Goal: Task Accomplishment & Management: Manage account settings

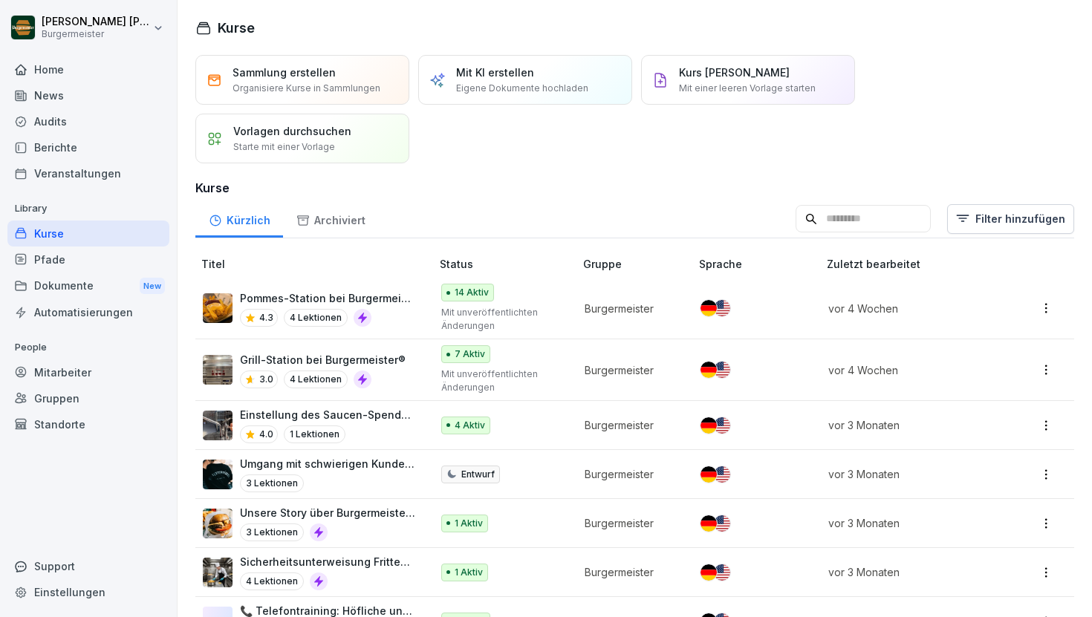
click at [387, 299] on p "Pommes-Station bei Burgermeister®" at bounding box center [328, 298] width 176 height 16
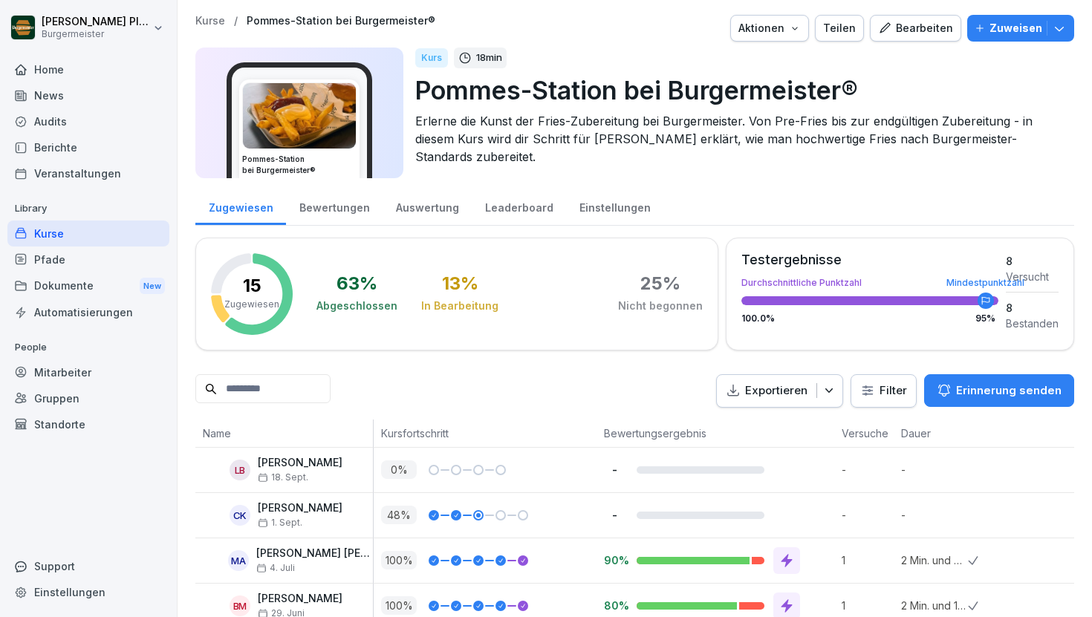
click at [801, 33] on icon "button" at bounding box center [795, 28] width 12 height 12
click at [58, 122] on html "Raphael Pleger Burgermeister Home News Audits Berichte Veranstaltungen Library …" at bounding box center [546, 308] width 1092 height 617
click at [58, 123] on div "Audits" at bounding box center [88, 121] width 162 height 26
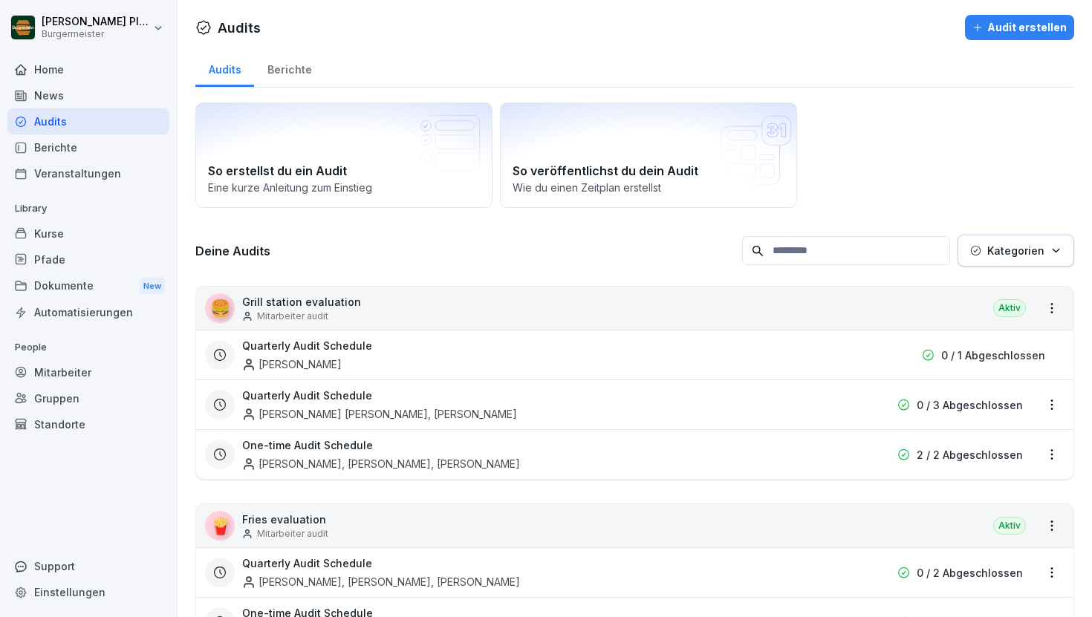
click at [1033, 23] on div "Audit erstellen" at bounding box center [1020, 27] width 94 height 16
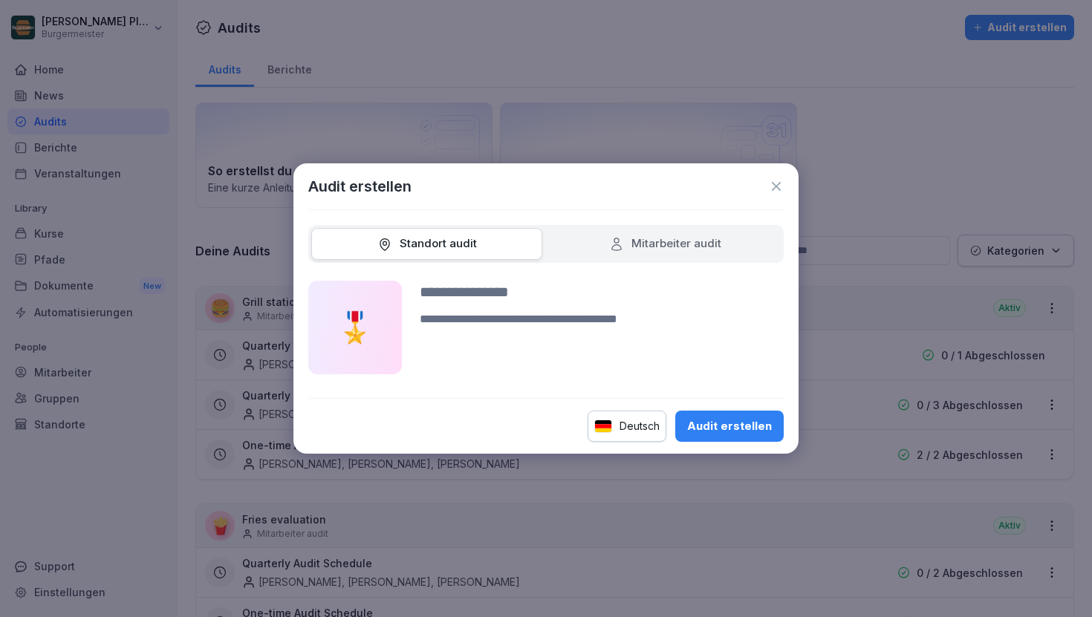
click at [707, 252] on div "Mitarbeiter audit" at bounding box center [665, 244] width 112 height 17
click at [455, 255] on div "Standort audit" at bounding box center [426, 244] width 231 height 32
click at [478, 238] on div "Standort audit" at bounding box center [426, 244] width 231 height 32
click at [432, 250] on div "Standort audit" at bounding box center [427, 244] width 100 height 17
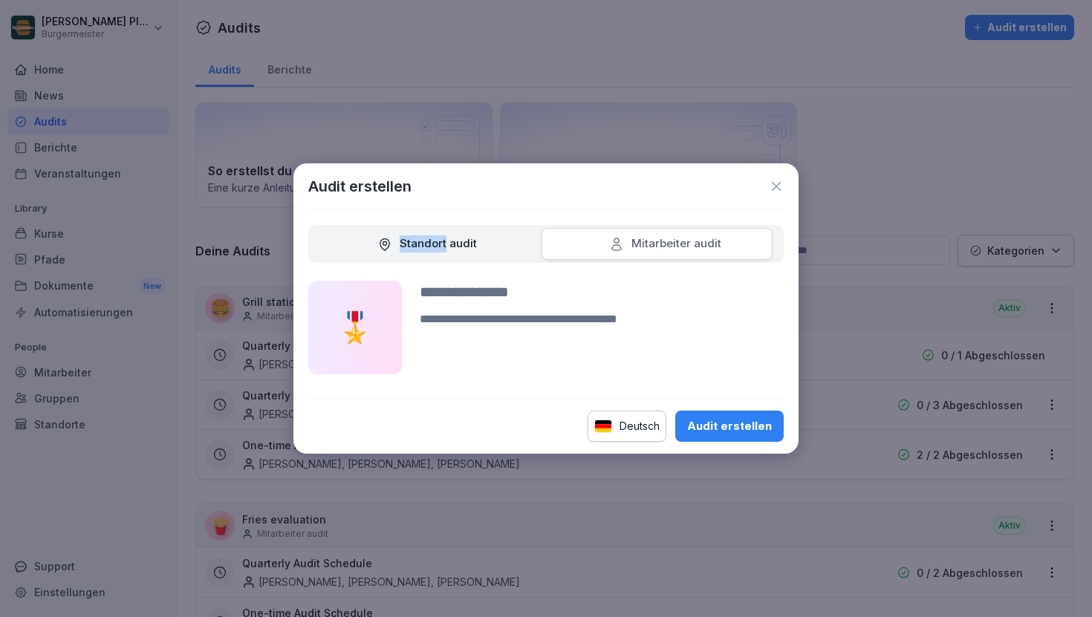
click at [432, 250] on div "Standort audit" at bounding box center [427, 244] width 100 height 17
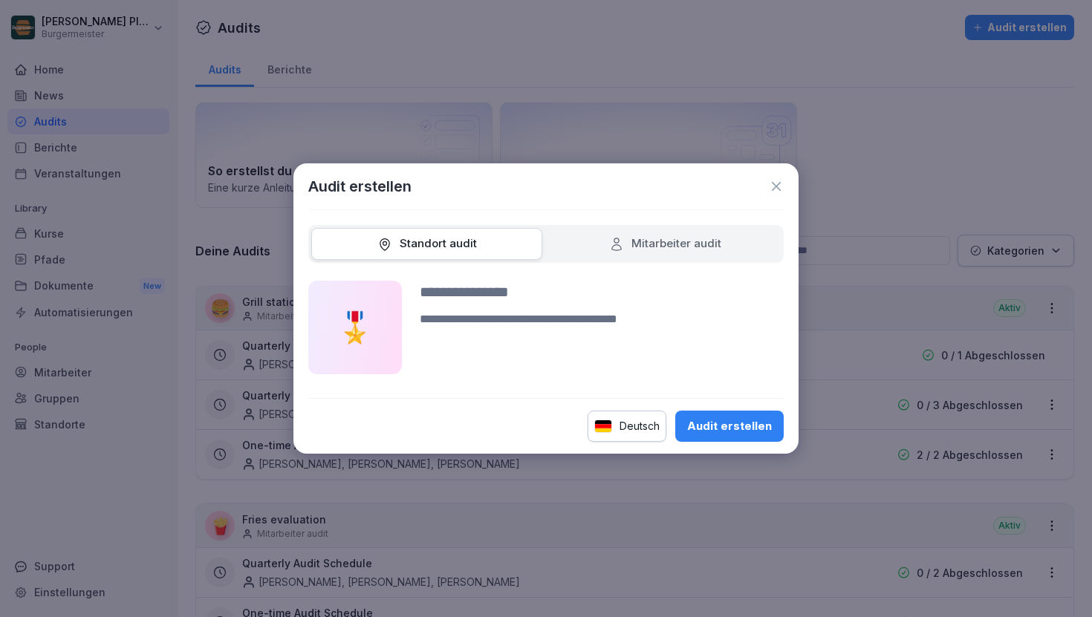
click at [779, 184] on icon at bounding box center [776, 186] width 9 height 9
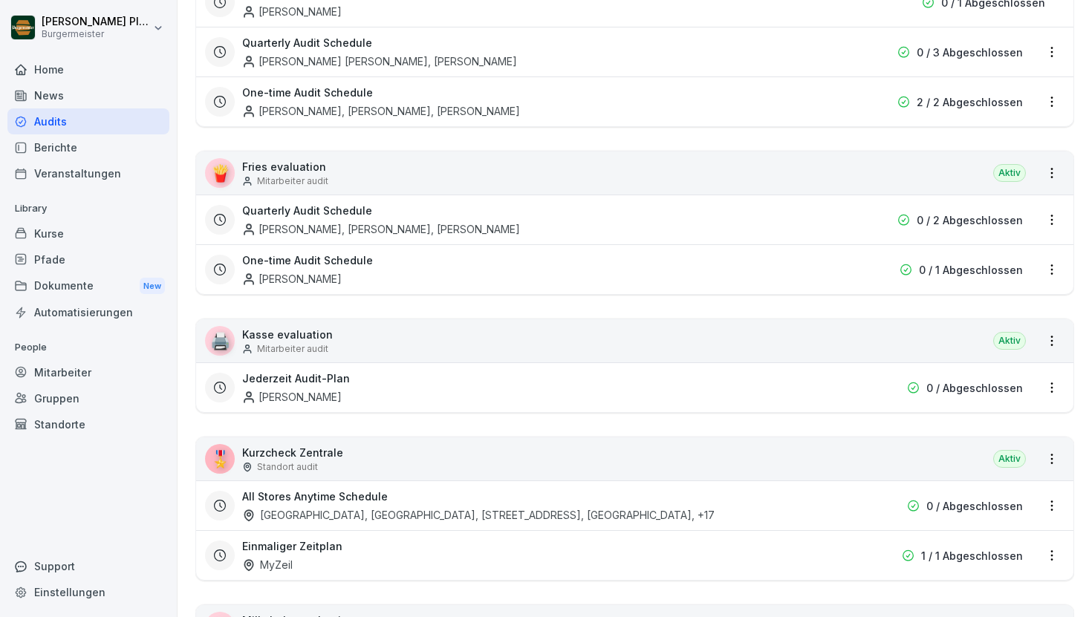
scroll to position [369, 0]
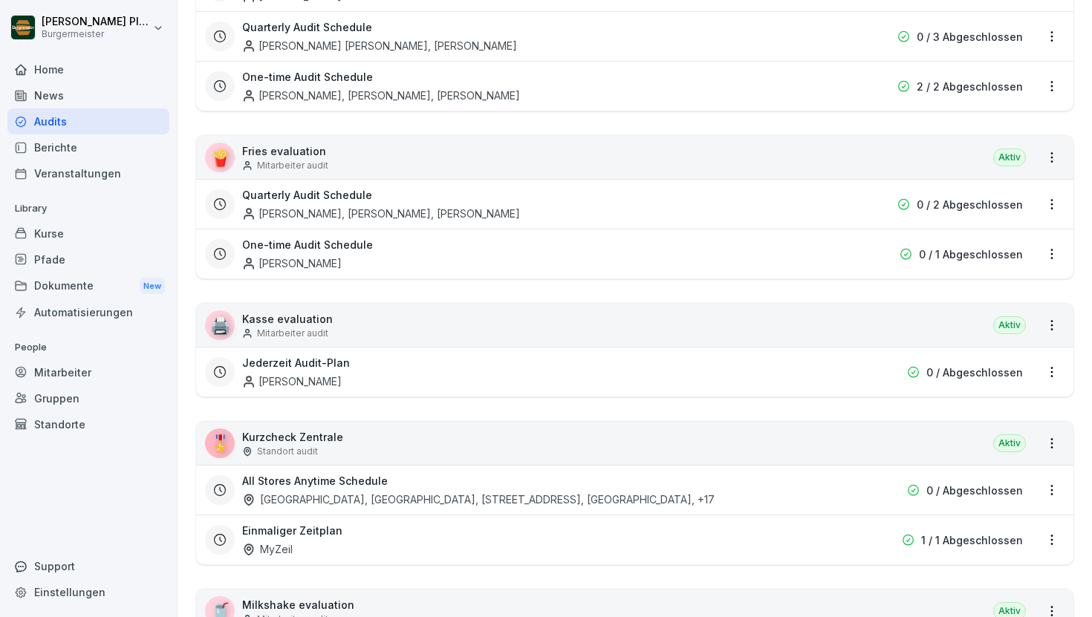
click at [311, 438] on p "Kurzcheck Zentrale" at bounding box center [292, 437] width 101 height 16
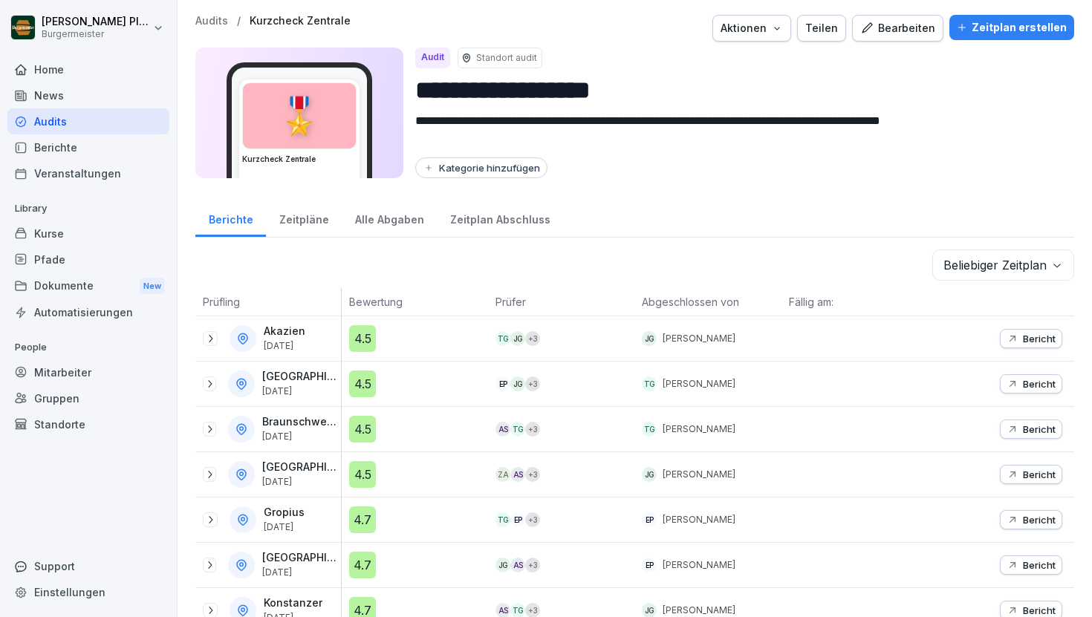
click at [823, 36] on button "Teilen" at bounding box center [821, 28] width 49 height 27
click at [779, 35] on div "Aktionen" at bounding box center [752, 28] width 62 height 16
click at [1050, 16] on button "Zeitplan erstellen" at bounding box center [1011, 27] width 125 height 25
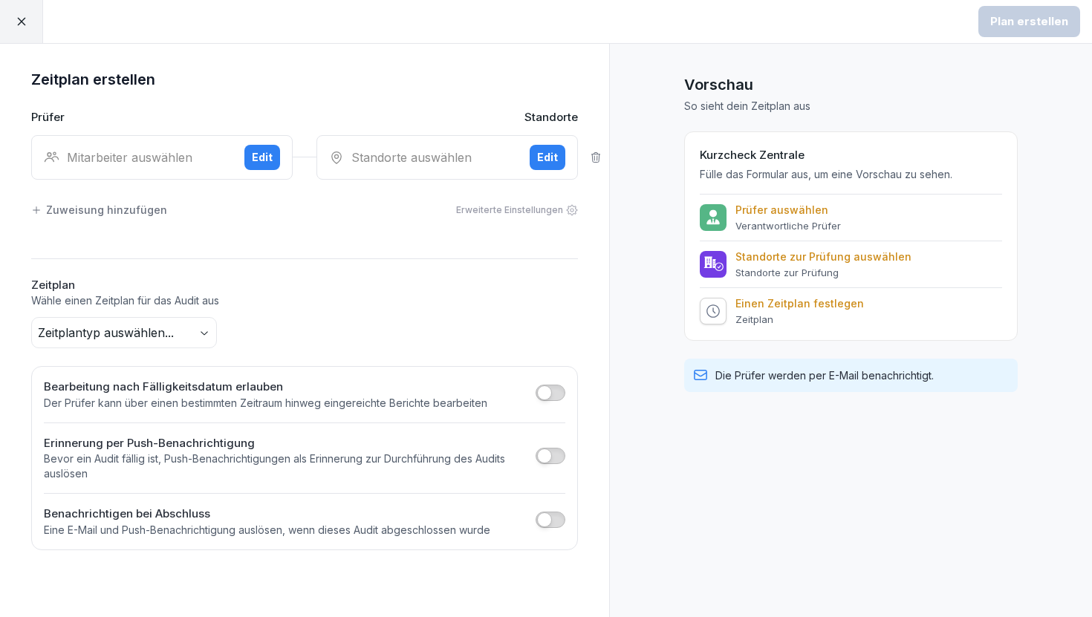
click at [27, 27] on icon at bounding box center [21, 21] width 13 height 13
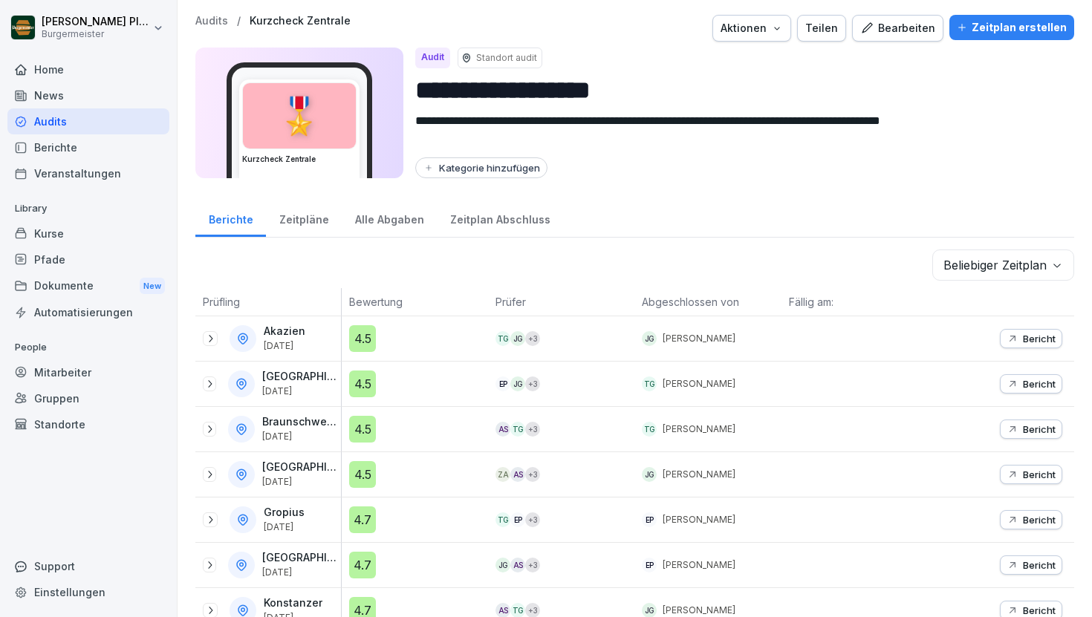
click at [921, 33] on div "Bearbeiten" at bounding box center [897, 28] width 75 height 16
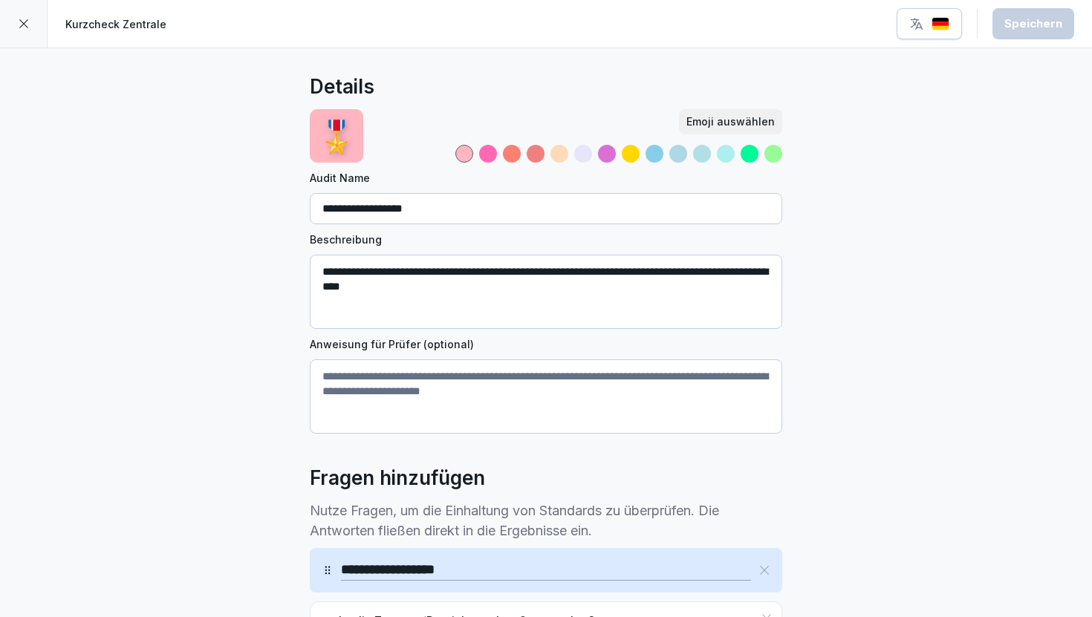
click at [32, 19] on div at bounding box center [24, 24] width 48 height 48
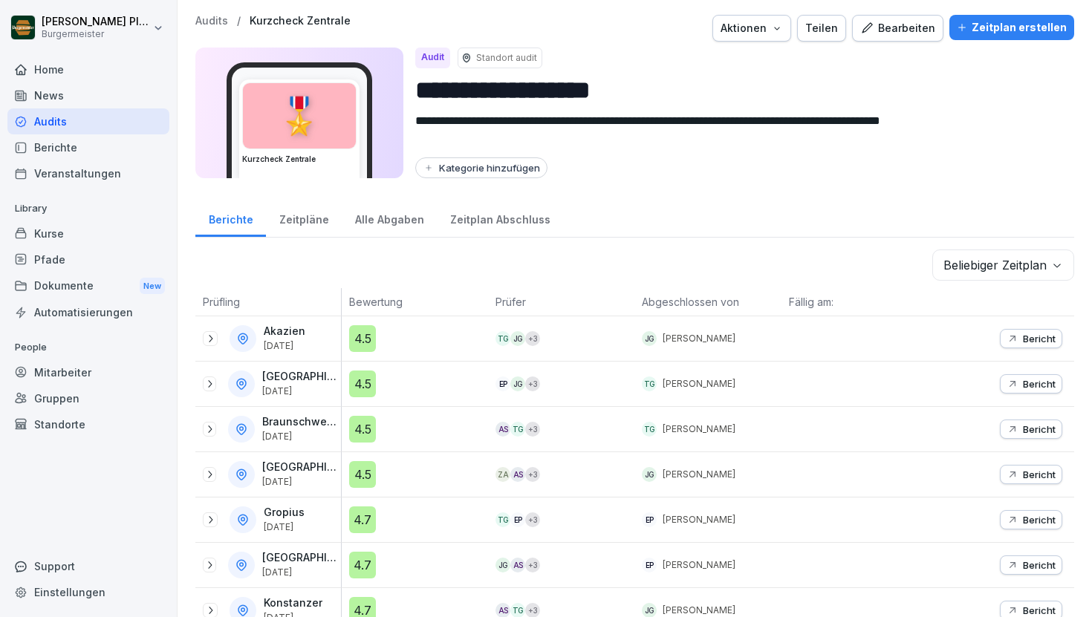
click at [846, 18] on button "Teilen" at bounding box center [821, 28] width 49 height 27
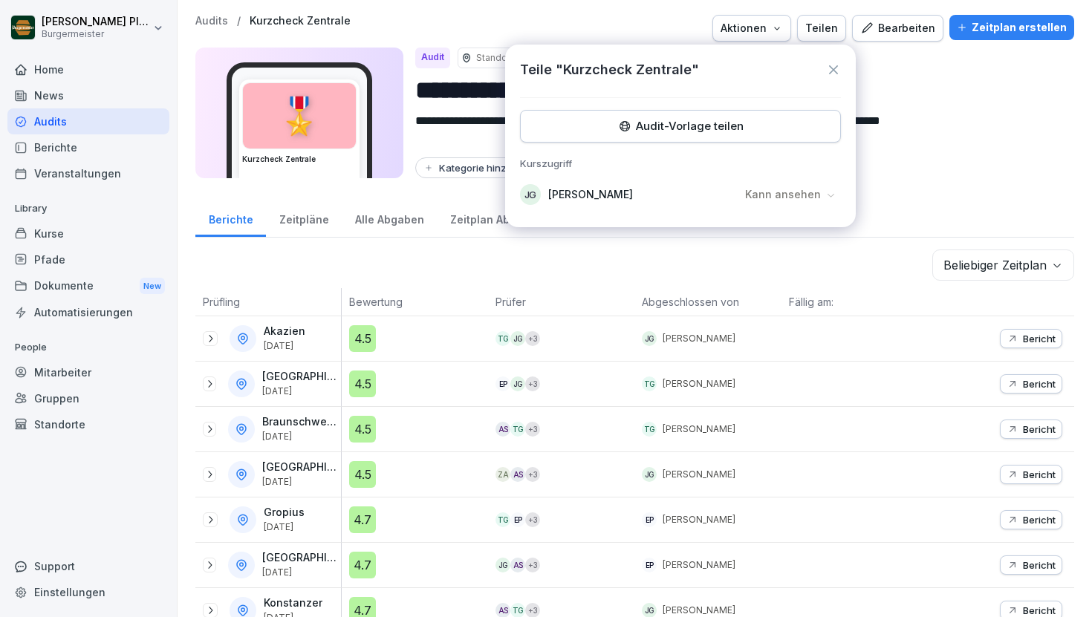
click at [829, 195] on icon at bounding box center [831, 196] width 7 height 4
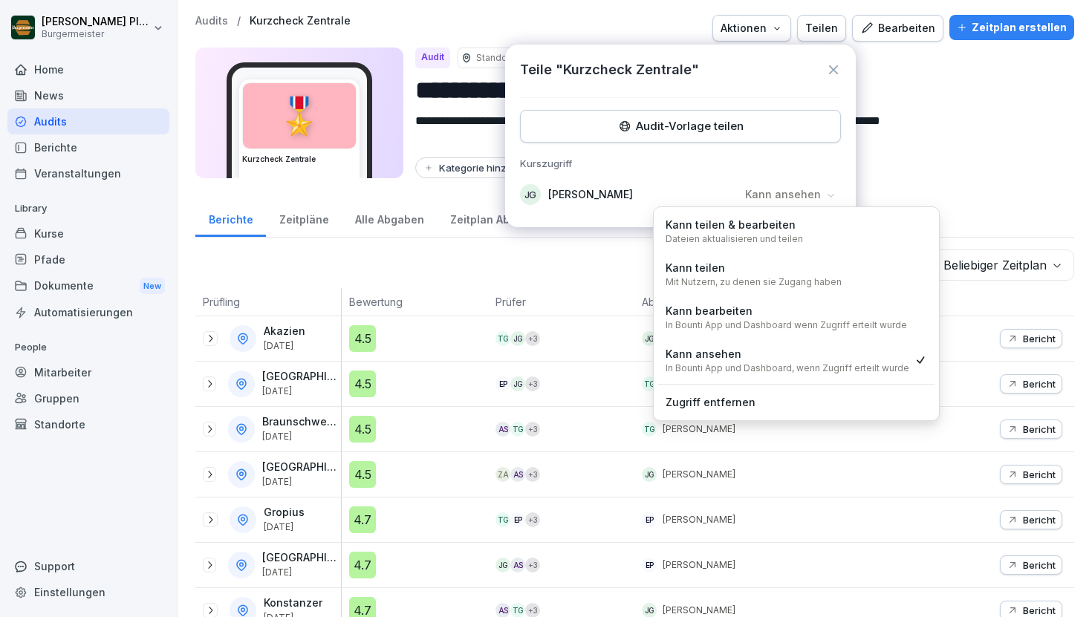
click at [831, 174] on div "Kurszugriff JG Juan Jose Leonardi Gonzalez Kann ansehen Kann teilen & bearbeite…" at bounding box center [680, 185] width 321 height 55
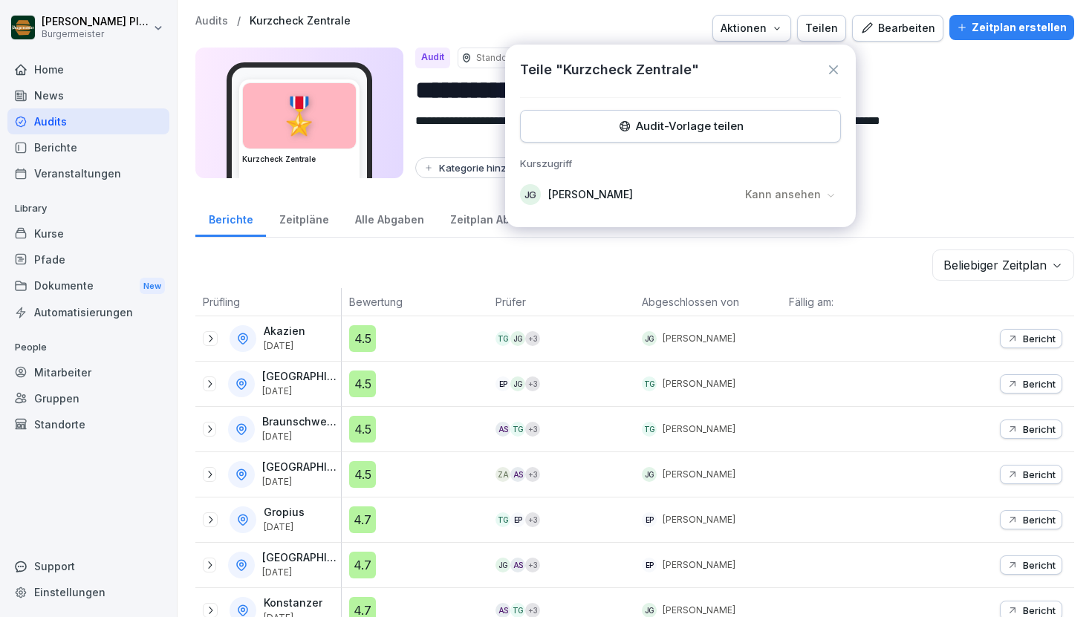
click at [749, 130] on div "Audit-Vorlage teilen" at bounding box center [681, 126] width 296 height 16
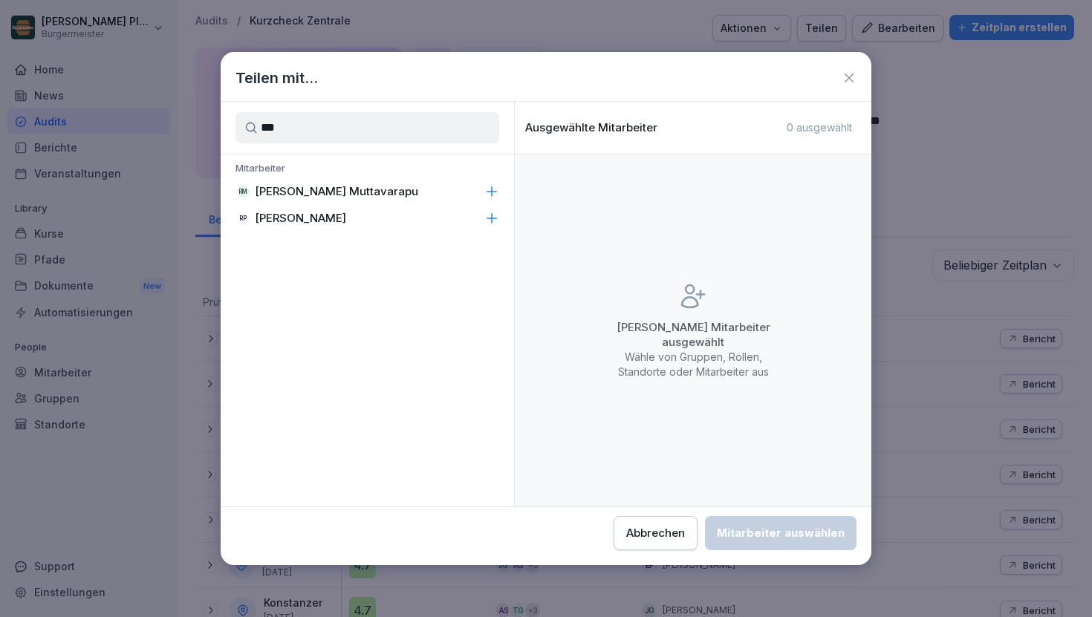
type input "***"
click at [662, 529] on div "Abbrechen" at bounding box center [655, 533] width 59 height 16
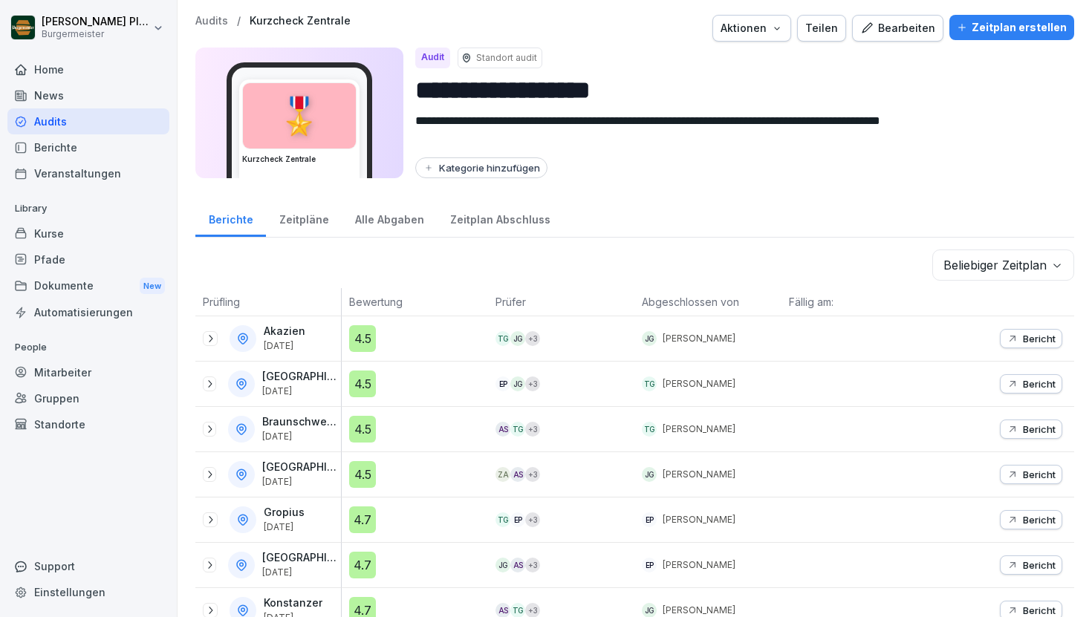
click at [835, 30] on div "Teilen" at bounding box center [821, 28] width 33 height 16
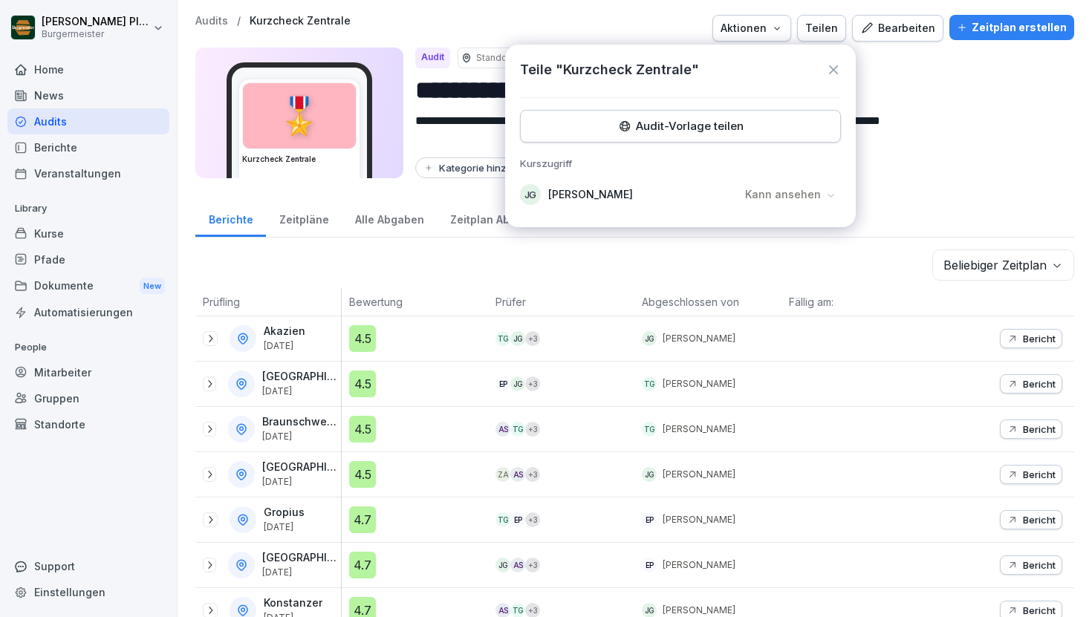
click at [673, 136] on button "Audit-Vorlage teilen" at bounding box center [680, 126] width 321 height 33
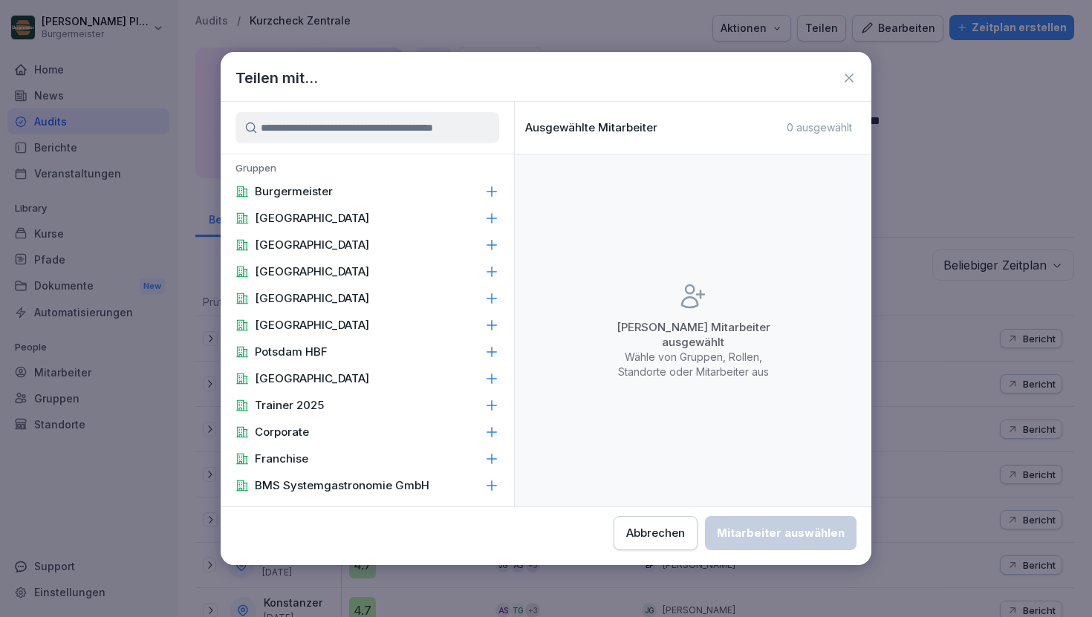
click at [304, 129] on input at bounding box center [368, 127] width 264 height 31
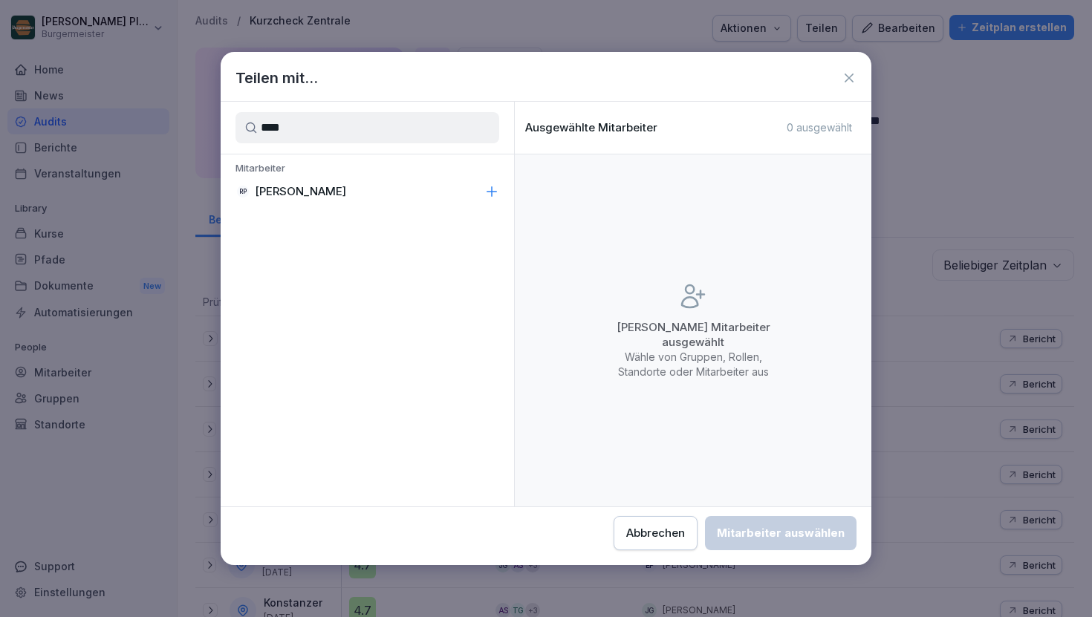
type input "****"
click at [476, 192] on div "RP Raphael Pleger" at bounding box center [367, 191] width 293 height 27
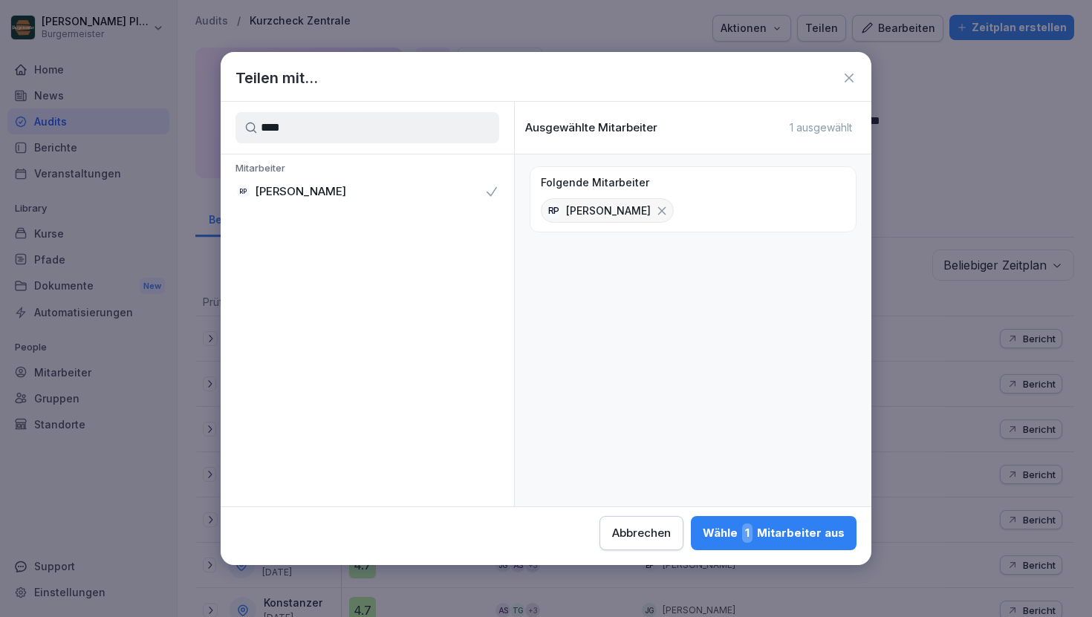
click at [785, 528] on div "Wähle 1 Mitarbeiter aus" at bounding box center [774, 533] width 142 height 19
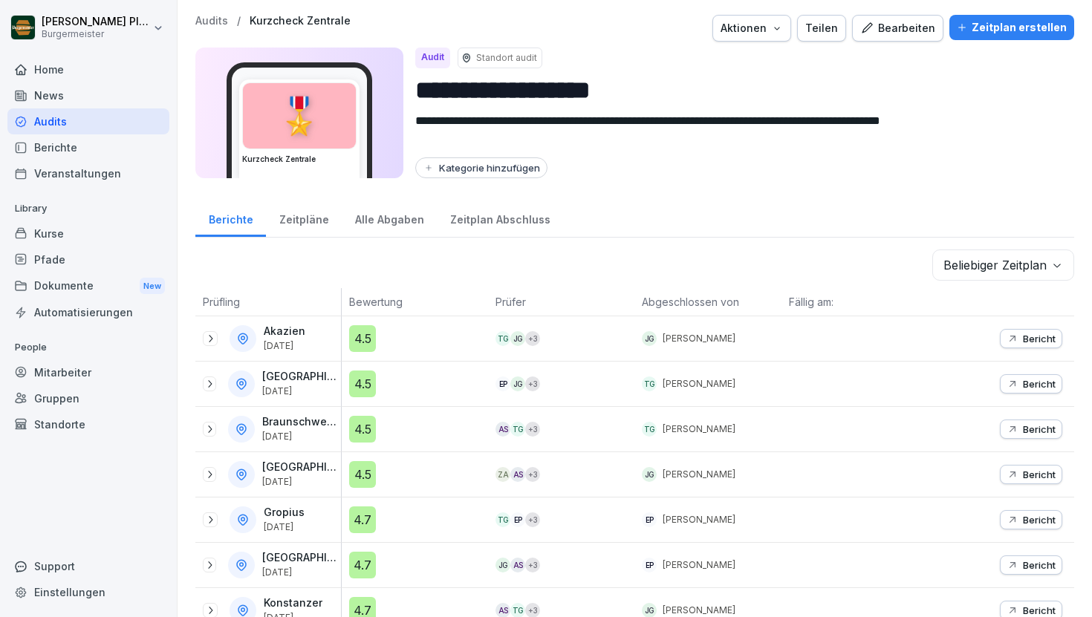
click at [791, 28] on button "Aktionen" at bounding box center [751, 28] width 79 height 27
click at [838, 27] on div "Teilen" at bounding box center [821, 28] width 33 height 16
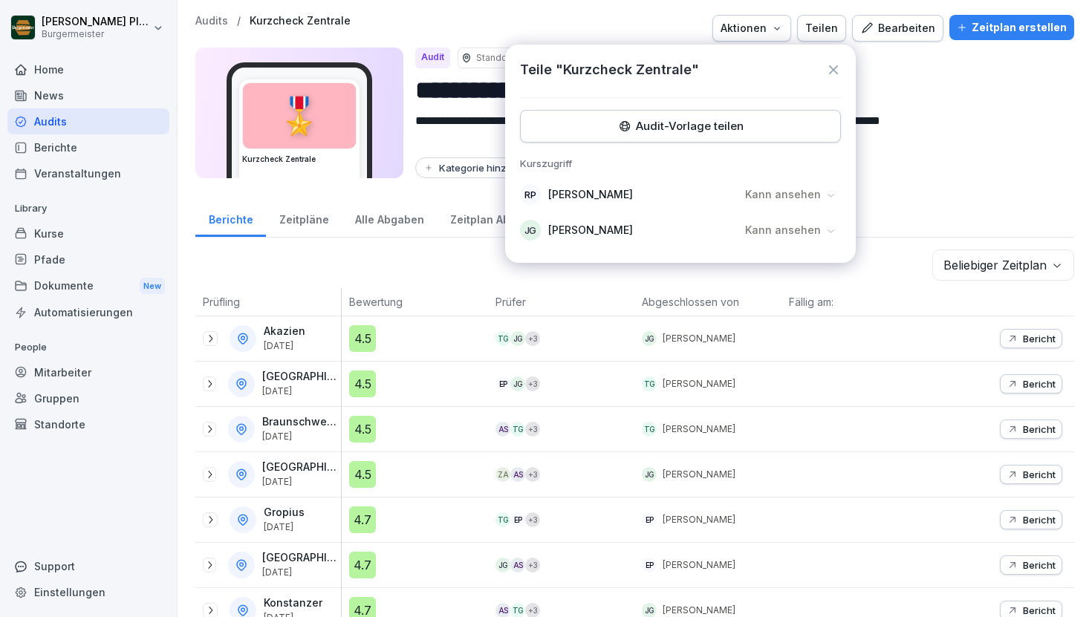
click at [1007, 33] on div "Zeitplan erstellen" at bounding box center [1012, 27] width 110 height 16
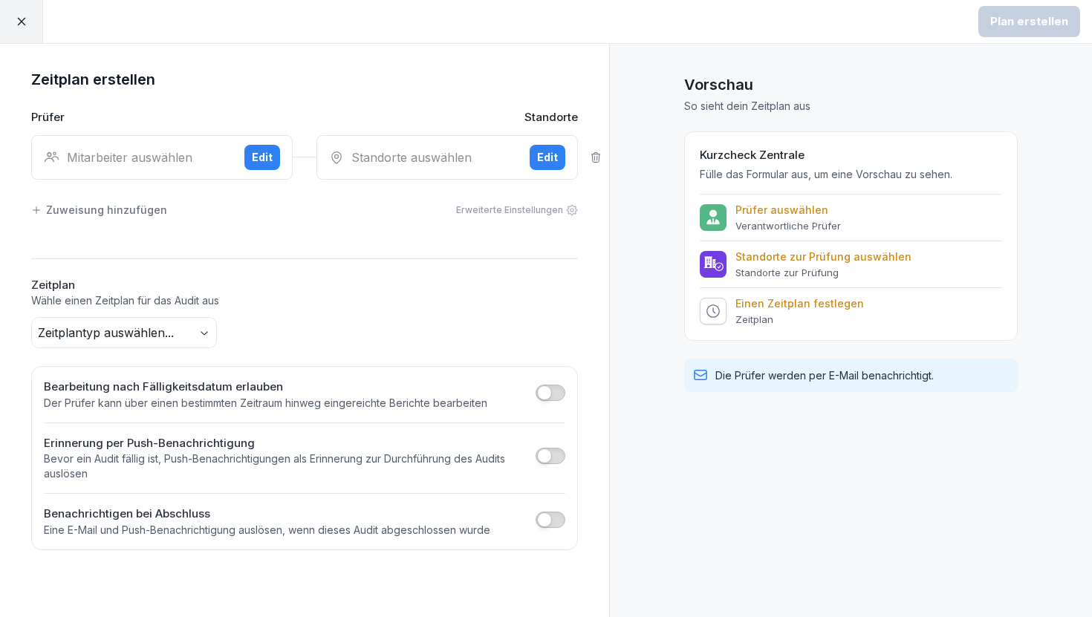
click at [206, 341] on body "Plan erstellen Zeitplan erstellen Prüfer Standorte Mitarbeiter auswählen Edit S…" at bounding box center [546, 308] width 1092 height 617
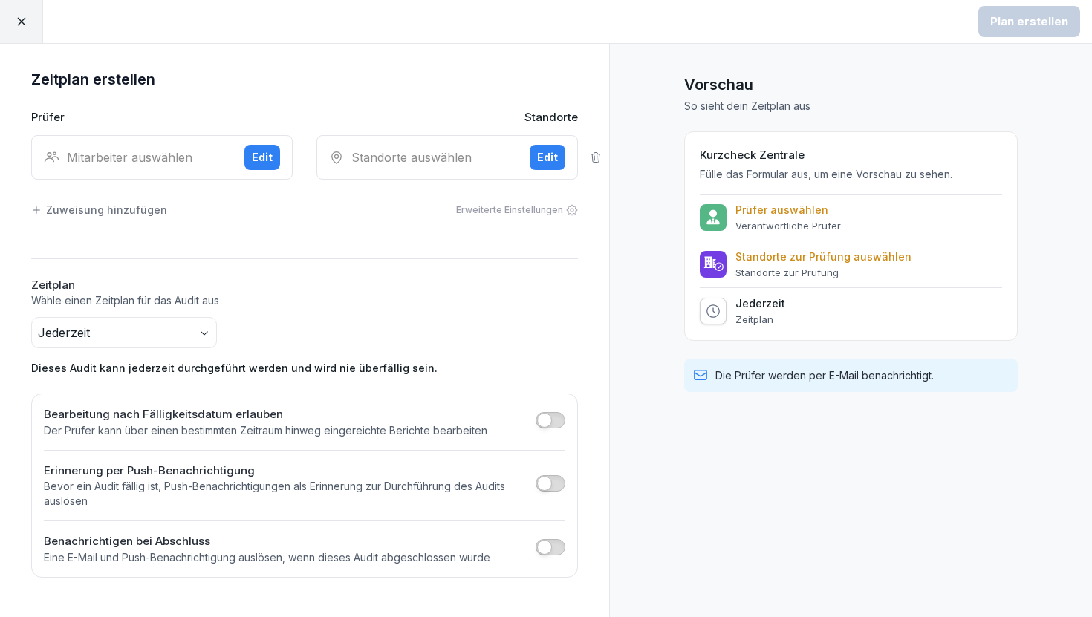
click at [131, 213] on div "Zuweisung hinzufügen" at bounding box center [99, 210] width 136 height 16
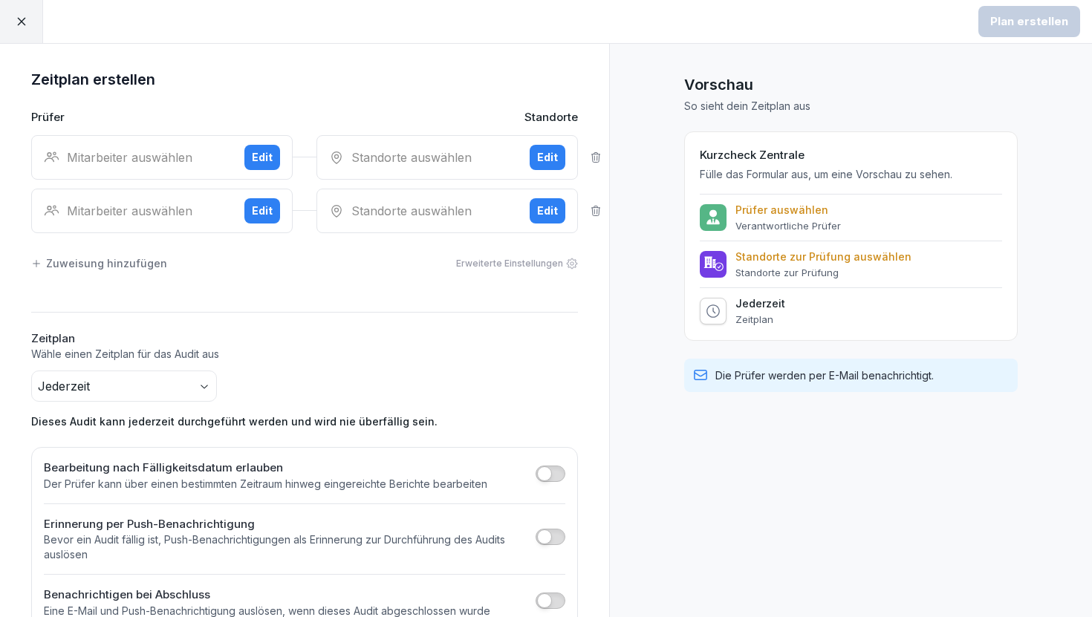
click at [398, 156] on div "Standorte auswählen" at bounding box center [423, 158] width 189 height 18
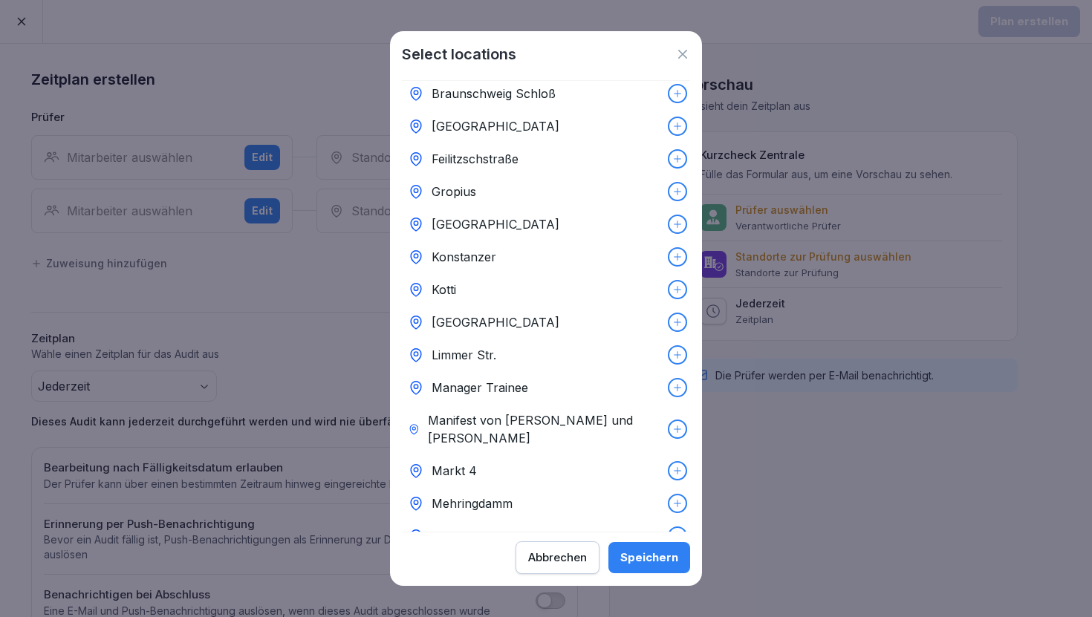
scroll to position [82, 0]
click at [685, 52] on icon at bounding box center [682, 54] width 15 height 15
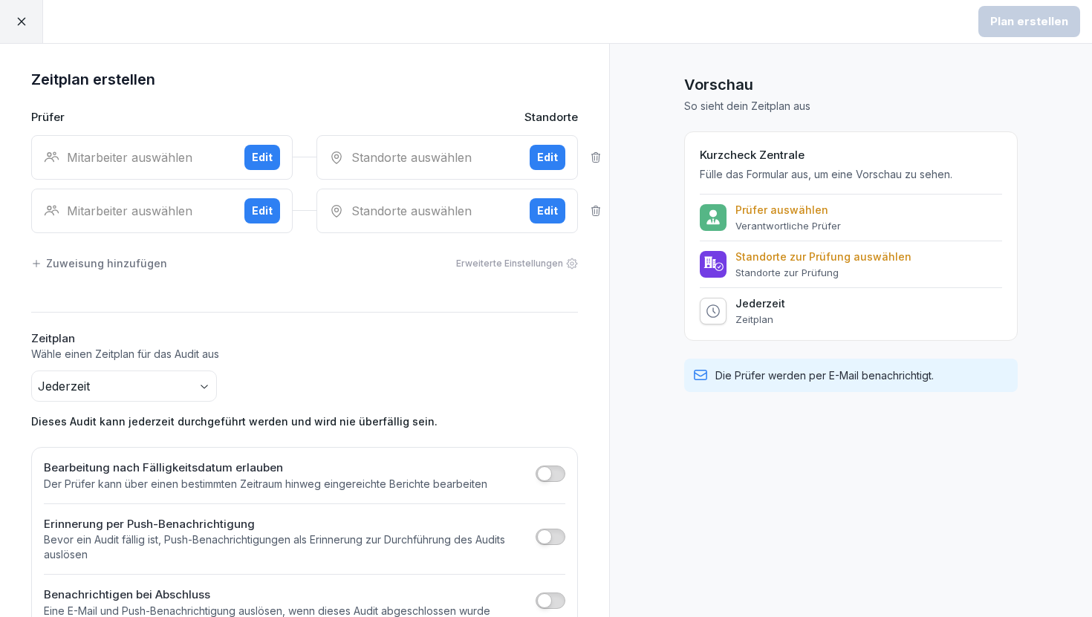
click at [26, 27] on icon at bounding box center [21, 21] width 13 height 13
